Goal: Navigation & Orientation: Find specific page/section

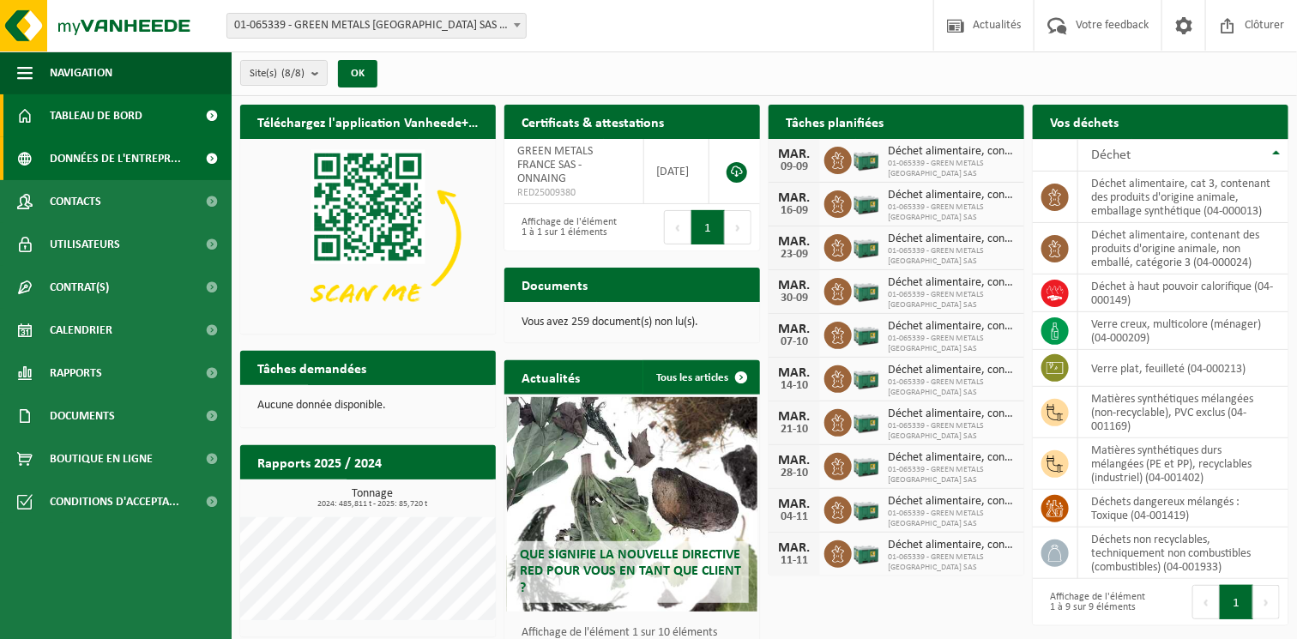
click at [93, 159] on span "Données de l'entrepr..." at bounding box center [115, 158] width 131 height 43
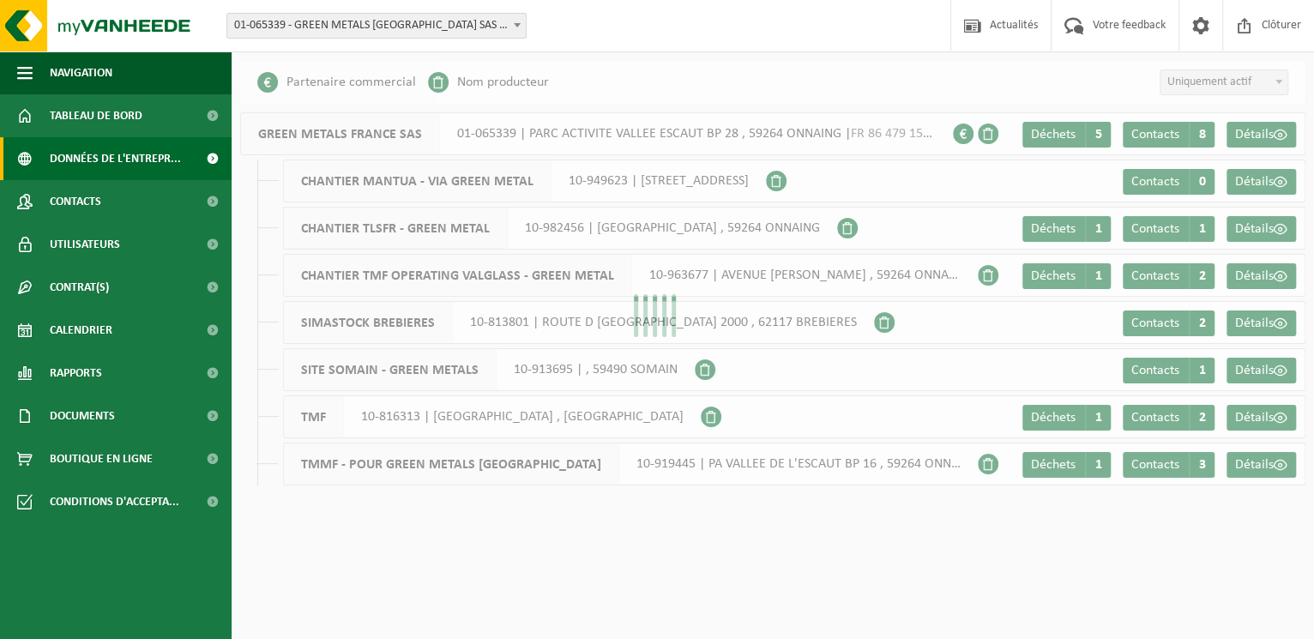
click at [92, 195] on span "Contacts" at bounding box center [75, 201] width 51 height 43
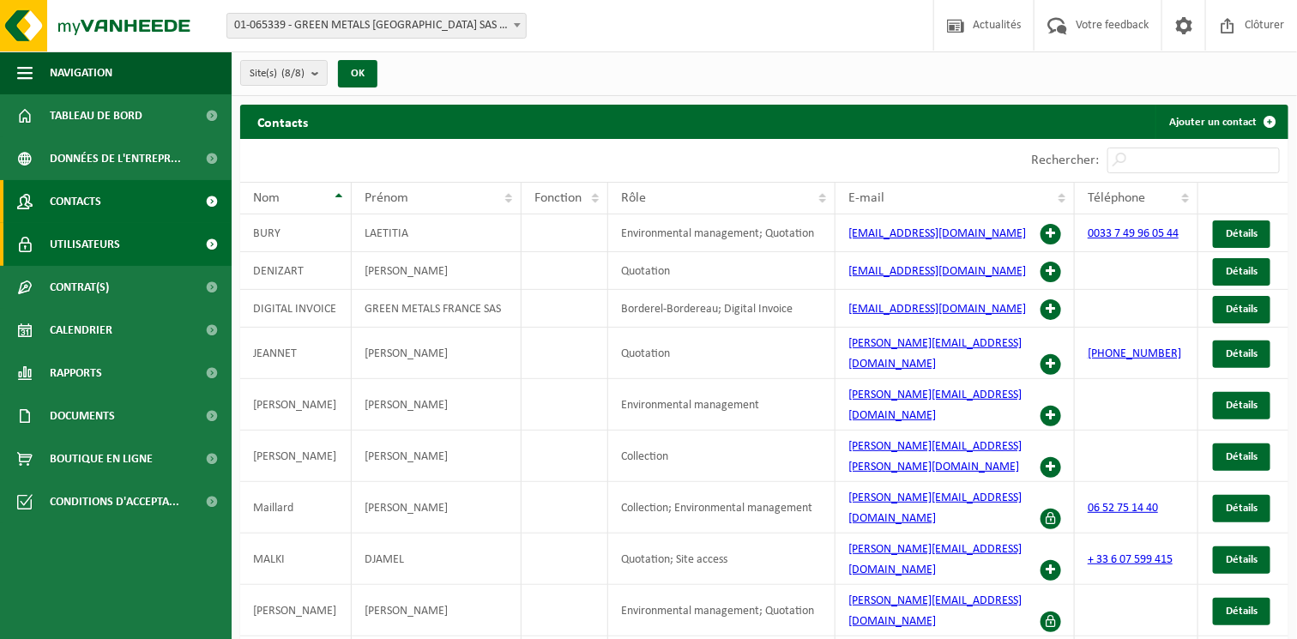
click at [99, 233] on span "Utilisateurs" at bounding box center [85, 244] width 70 height 43
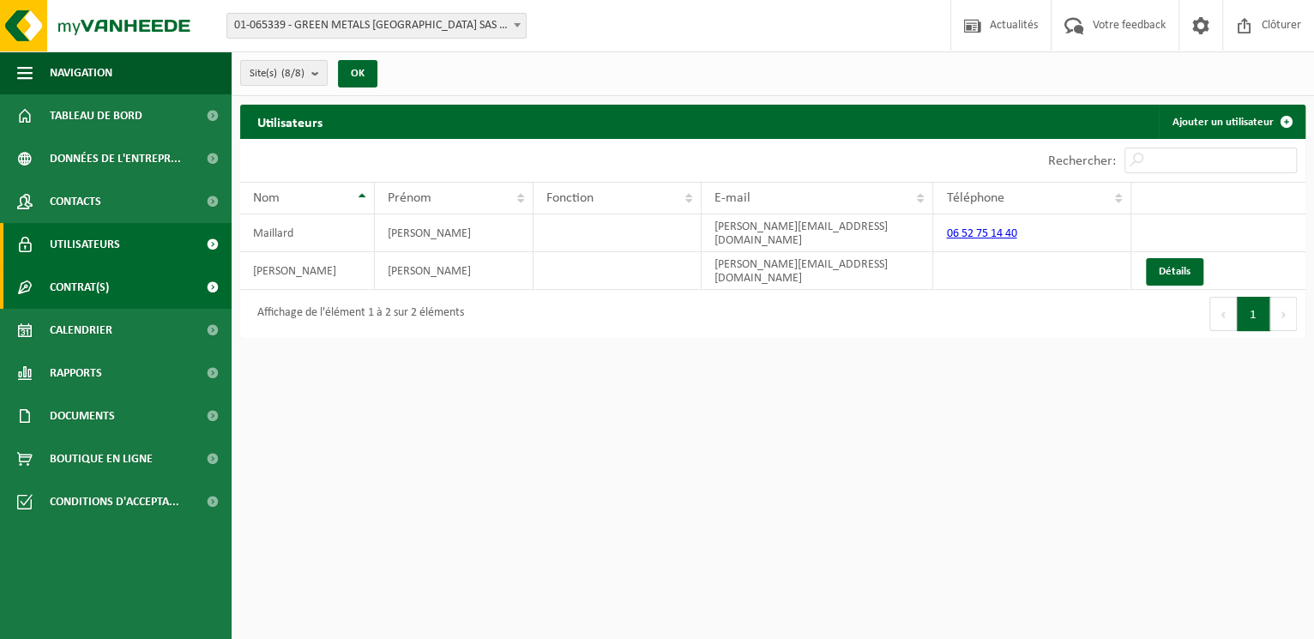
click at [106, 278] on span "Contrat(s)" at bounding box center [79, 287] width 59 height 43
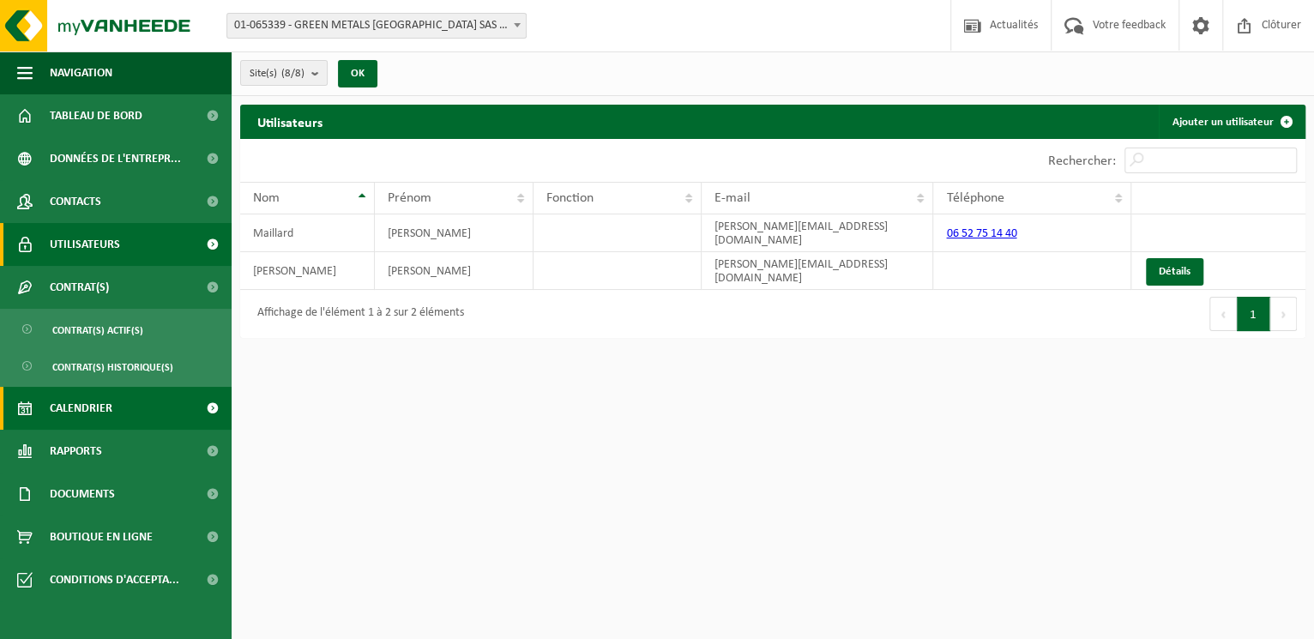
click at [101, 415] on span "Calendrier" at bounding box center [81, 408] width 63 height 43
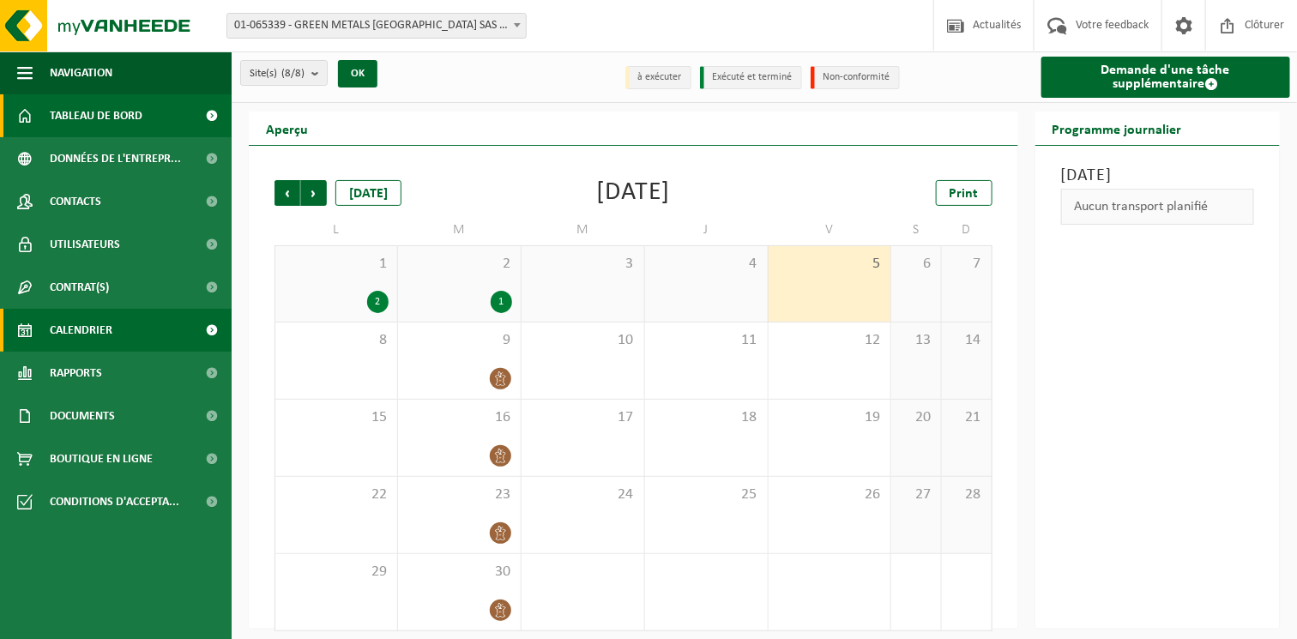
click at [77, 112] on span "Tableau de bord" at bounding box center [96, 115] width 93 height 43
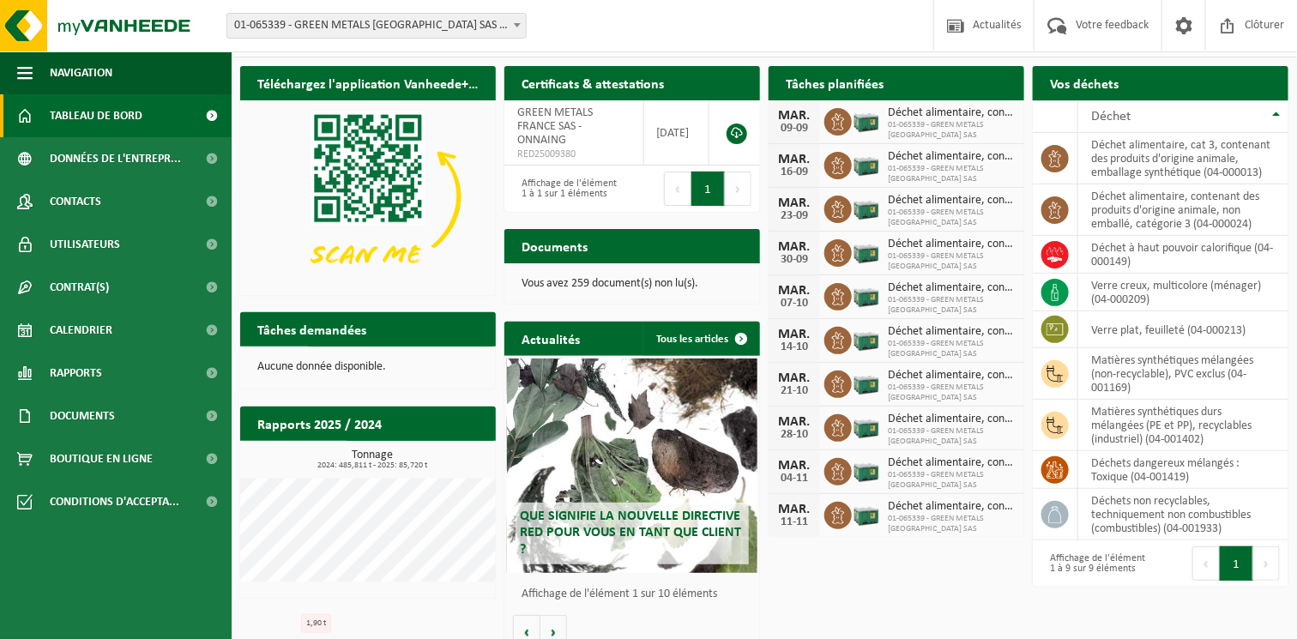
scroll to position [57, 0]
